Goal: Task Accomplishment & Management: Manage account settings

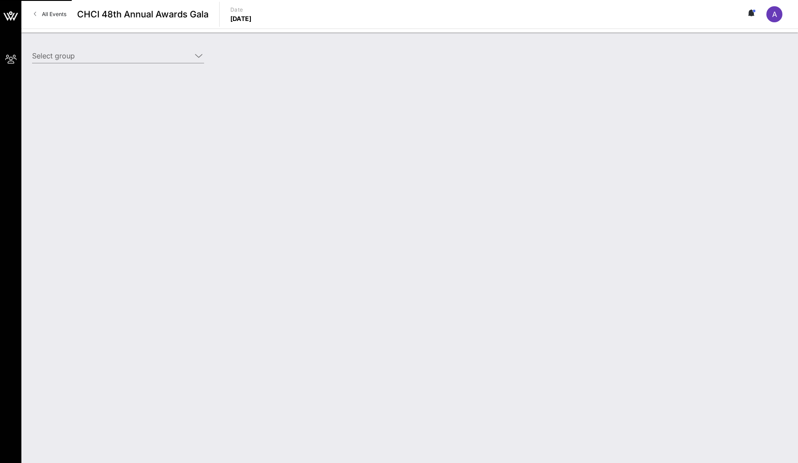
type input "Kohlberg Kravis [PERSON_NAME] & Co. L.P. (KKR) (Kohlberg Kravis [PERSON_NAME] &…"
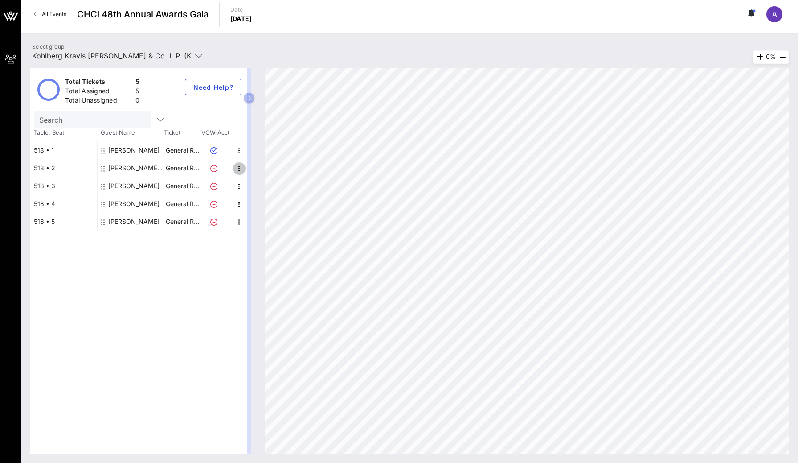
click at [239, 169] on icon "button" at bounding box center [239, 168] width 11 height 11
click at [263, 169] on div "Edit" at bounding box center [262, 171] width 18 height 7
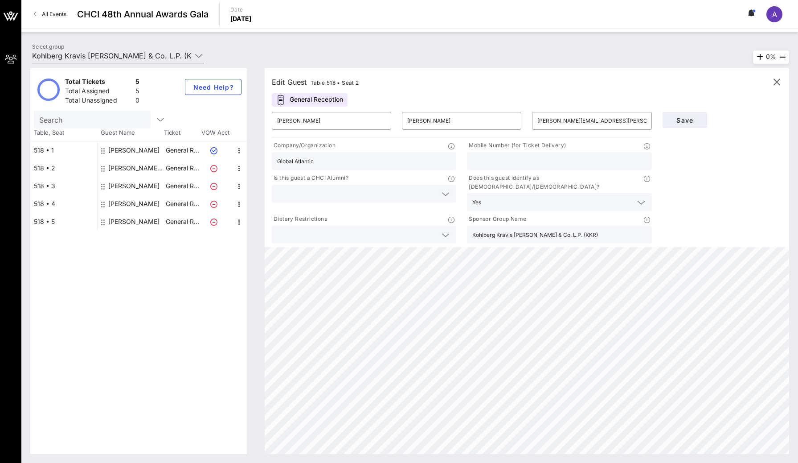
click at [645, 145] on icon at bounding box center [647, 146] width 6 height 6
click at [684, 148] on div "Save" at bounding box center [723, 176] width 130 height 139
click at [521, 162] on input "text" at bounding box center [560, 161] width 174 height 12
click at [240, 187] on icon "button" at bounding box center [239, 186] width 11 height 11
click at [262, 190] on div "Edit" at bounding box center [262, 188] width 18 height 7
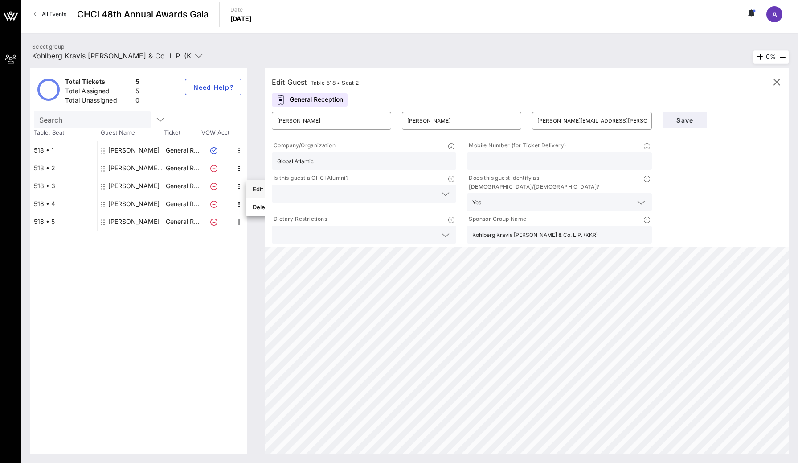
type input "[PERSON_NAME]"
type input "[EMAIL_ADDRESS][DOMAIN_NAME]"
type input "[PERSON_NAME] [PERSON_NAME]"
click at [241, 204] on icon "button" at bounding box center [239, 204] width 11 height 11
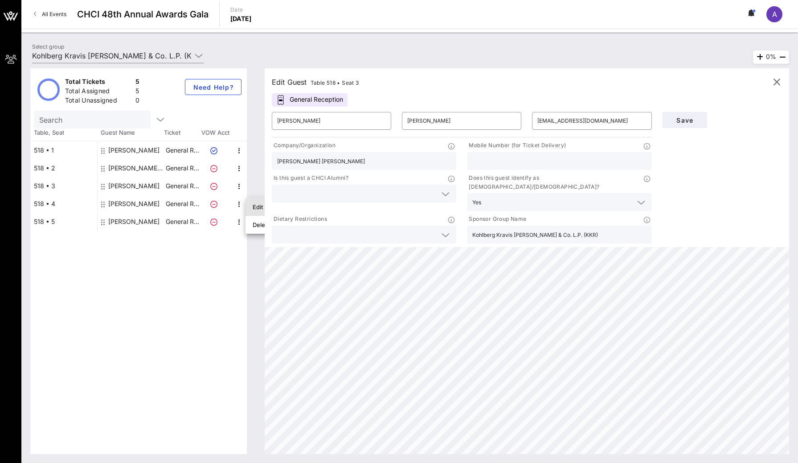
click at [253, 207] on div "Edit" at bounding box center [262, 206] width 18 height 7
type input "[PERSON_NAME]"
type input "[EMAIL_ADDRESS][DOMAIN_NAME]"
click at [233, 226] on span "button" at bounding box center [239, 222] width 12 height 11
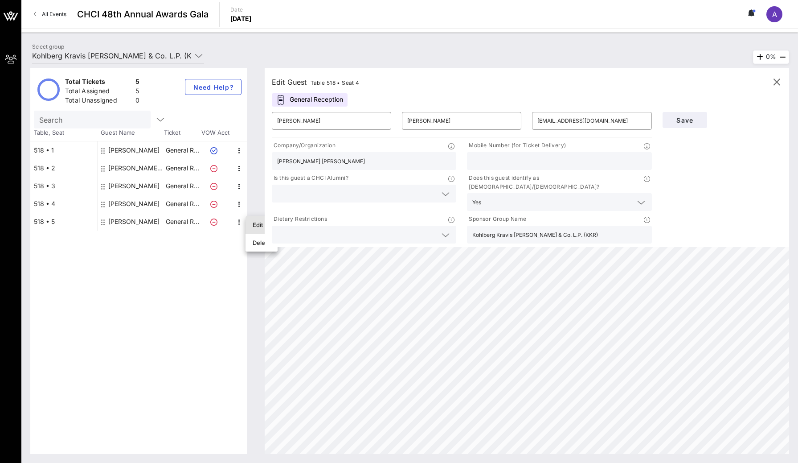
click at [257, 225] on div "Edit" at bounding box center [262, 224] width 18 height 7
type input "[PERSON_NAME]"
type input "[PERSON_NAME][EMAIL_ADDRESS][PERSON_NAME][DOMAIN_NAME]"
type input "Kohlberg Kravis [PERSON_NAME] & Co. L.P. (KKR)"
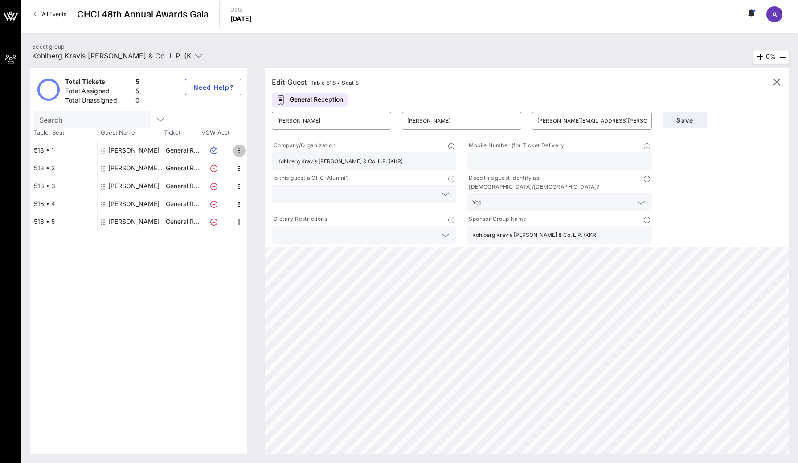
click at [236, 148] on icon "button" at bounding box center [239, 150] width 11 height 11
click at [258, 155] on div "Edit" at bounding box center [262, 153] width 18 height 7
type input "[PERSON_NAME]"
type input "[PERSON_NAME][EMAIL_ADDRESS][PERSON_NAME][DOMAIN_NAME]"
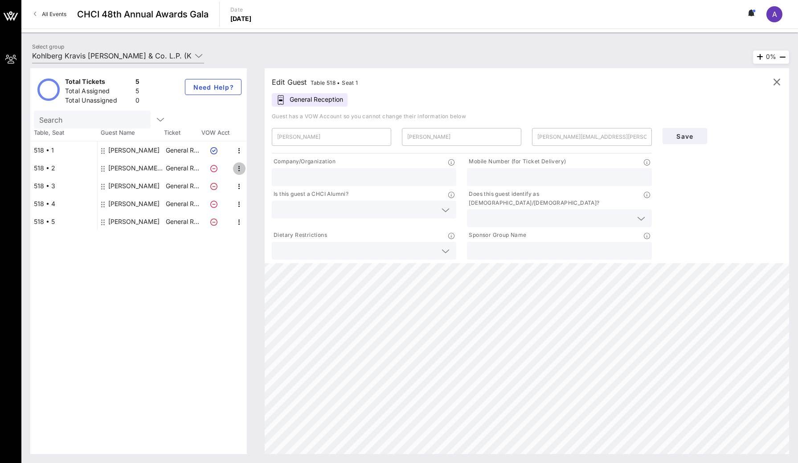
click at [239, 167] on icon "button" at bounding box center [239, 168] width 11 height 11
click at [253, 247] on div "Total Tickets 5 Total Assigned 5 Total Unassigned 0 Need Help? Search Table, Se…" at bounding box center [143, 261] width 226 height 386
click at [746, 227] on div "Save" at bounding box center [723, 192] width 130 height 139
click at [240, 169] on icon "button" at bounding box center [239, 168] width 11 height 11
click at [257, 170] on div "Edit" at bounding box center [262, 171] width 18 height 7
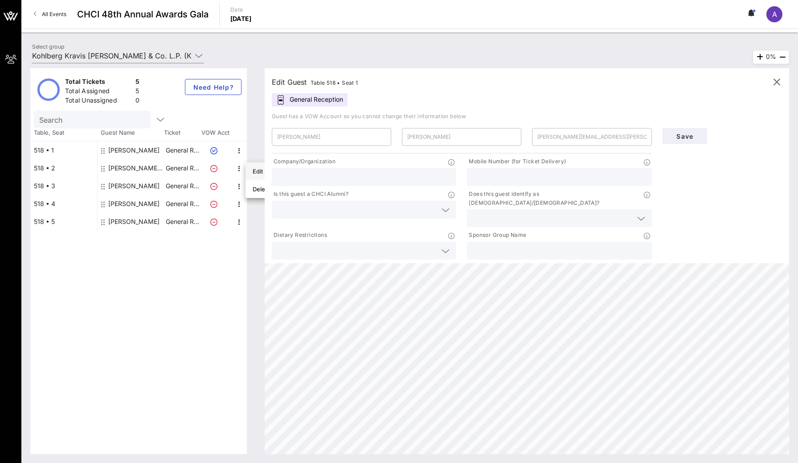
type input "[PERSON_NAME]"
type input "[PERSON_NAME][EMAIL_ADDRESS][PERSON_NAME][DOMAIN_NAME]"
type input "Global Atlantic"
type input "Kohlberg Kravis [PERSON_NAME] & Co. L.P. (KKR)"
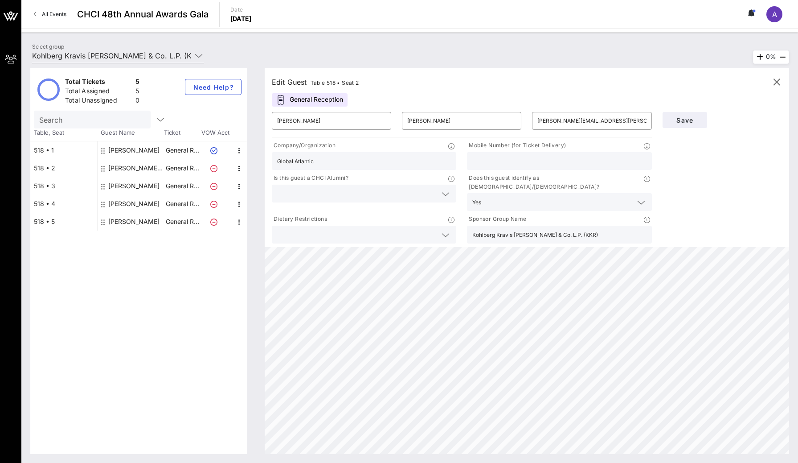
click at [437, 36] on div "Select group Kohlberg Kravis [PERSON_NAME] & Co. L.P. (KKR) (Kohlberg Kravis [P…" at bounding box center [409, 248] width 777 height 430
click at [530, 55] on div "Select group Kohlberg Kravis [PERSON_NAME] & Co. L.P. (KKR) (Kohlberg Kravis [P…" at bounding box center [410, 56] width 766 height 31
click at [578, 33] on div "Select group Kohlberg Kravis [PERSON_NAME] & Co. L.P. (KKR) (Kohlberg Kravis [P…" at bounding box center [409, 248] width 777 height 430
click at [26, 286] on div "Total Tickets 5 Total Assigned 5 Total Unassigned 0 Need Help? Search Table, Se…" at bounding box center [409, 260] width 777 height 403
